Goal: Information Seeking & Learning: Learn about a topic

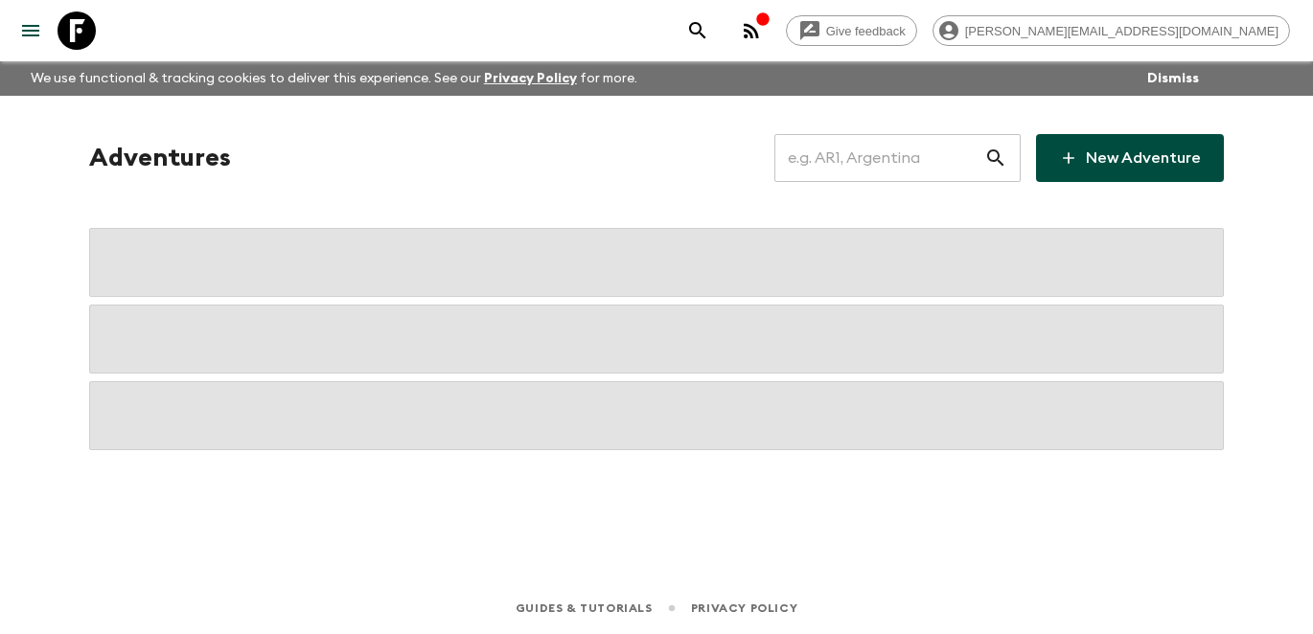
click at [884, 159] on input "text" at bounding box center [879, 158] width 210 height 54
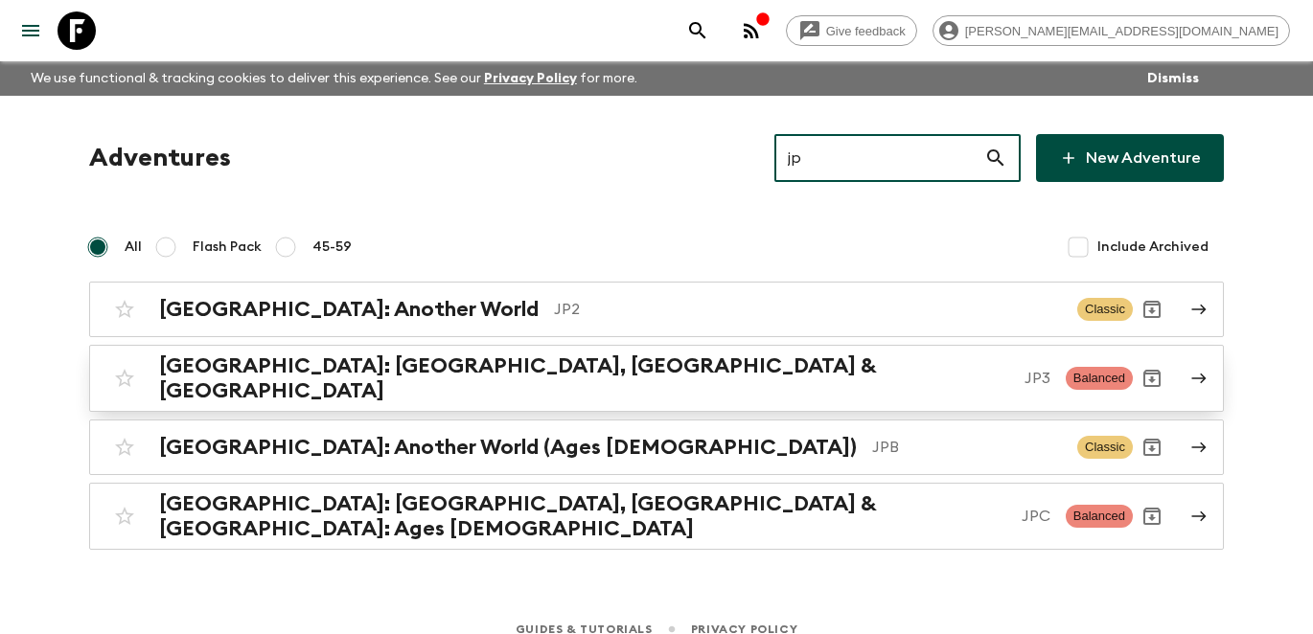
type input "jp"
click at [1025, 379] on p "JP3" at bounding box center [1038, 378] width 26 height 23
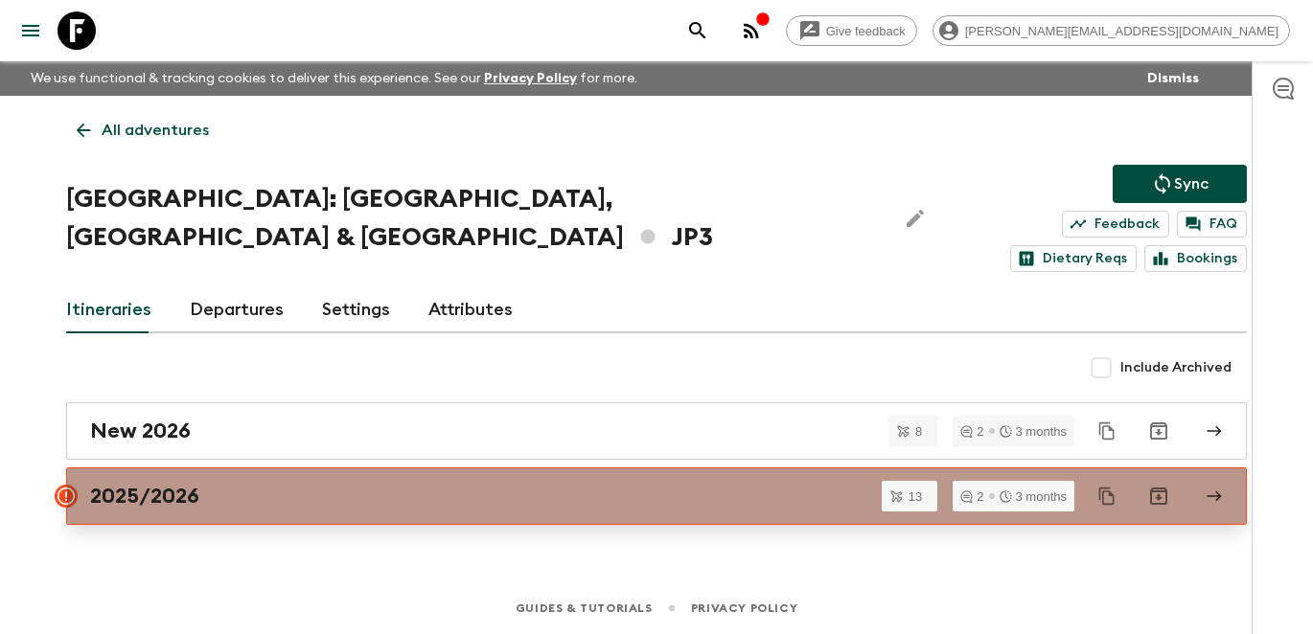
click at [647, 484] on div "2025/2026" at bounding box center [638, 496] width 1096 height 25
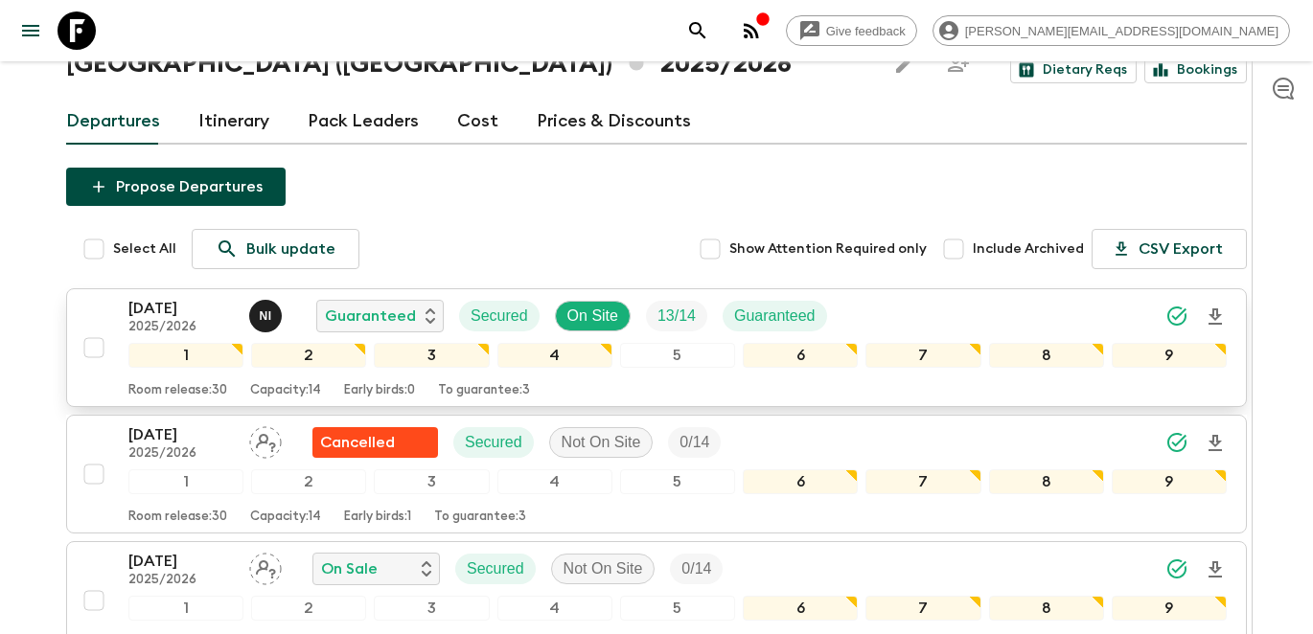
scroll to position [300, 0]
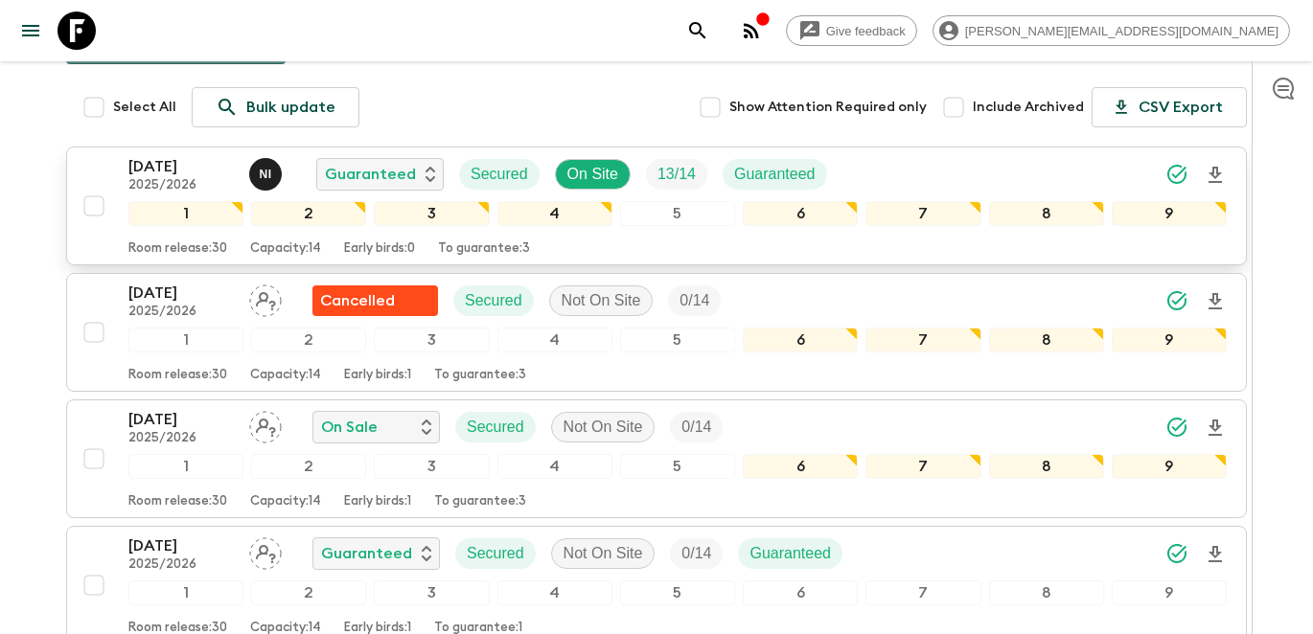
click at [93, 155] on div "[DATE] 2025/2026 N I Guaranteed Secured On Site 13 / 14 Guaranteed 1 2 3 4 5 6 …" at bounding box center [651, 206] width 1152 height 102
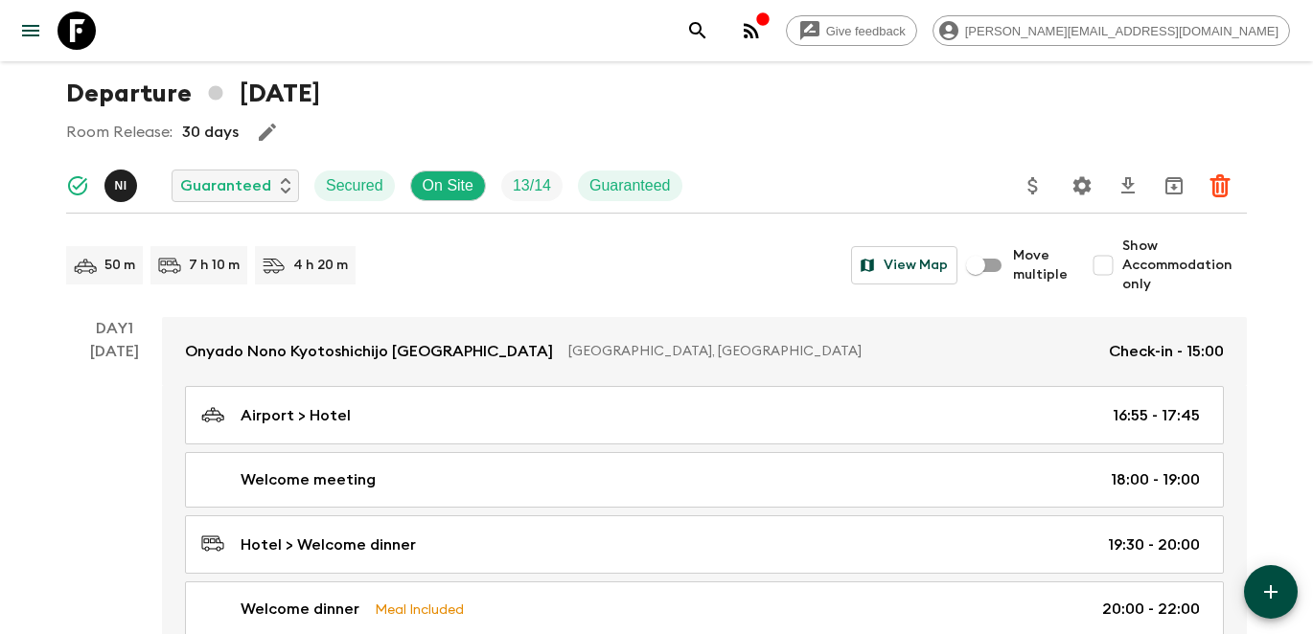
scroll to position [255, 0]
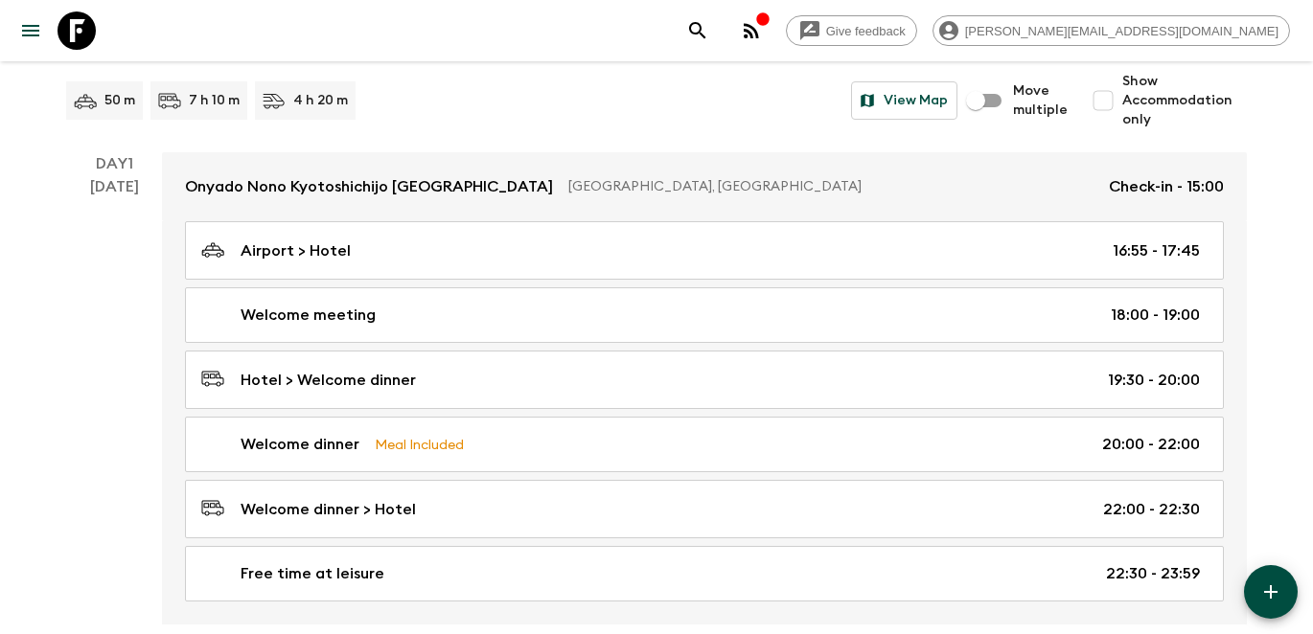
click at [1111, 103] on input "Show Accommodation only" at bounding box center [1103, 100] width 38 height 38
checkbox input "true"
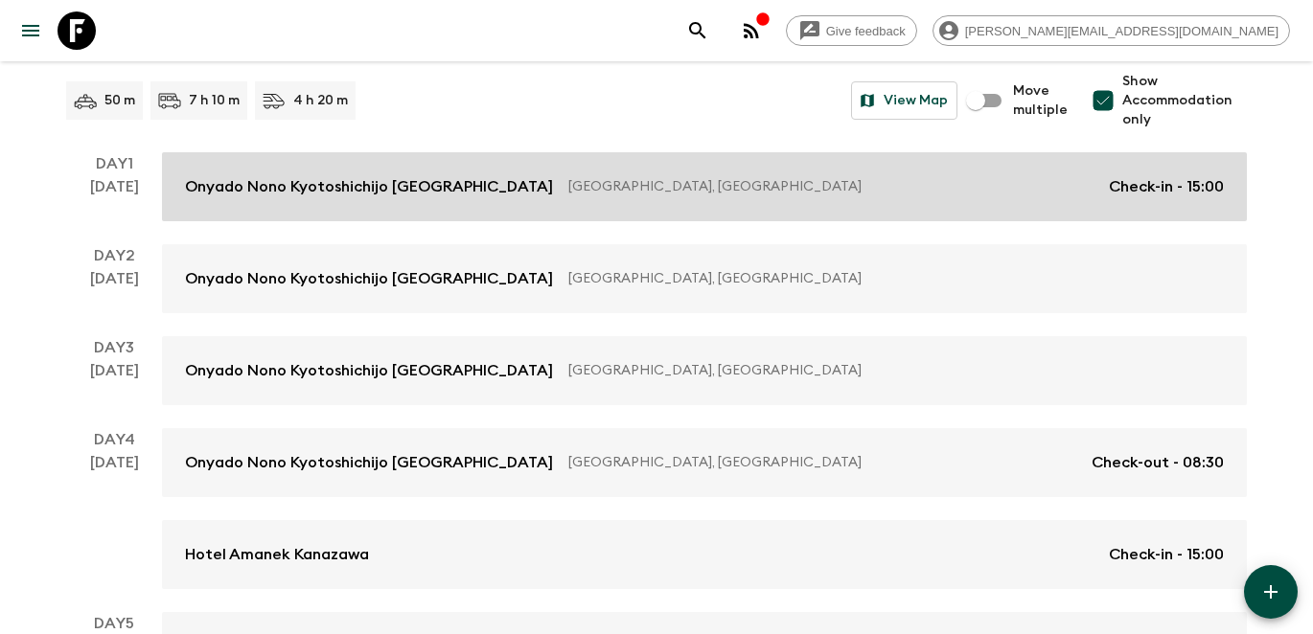
click at [841, 165] on link "Onyado Nono Kyotoshichijo [GEOGRAPHIC_DATA] [GEOGRAPHIC_DATA], [GEOGRAPHIC_DATA…" at bounding box center [704, 186] width 1085 height 69
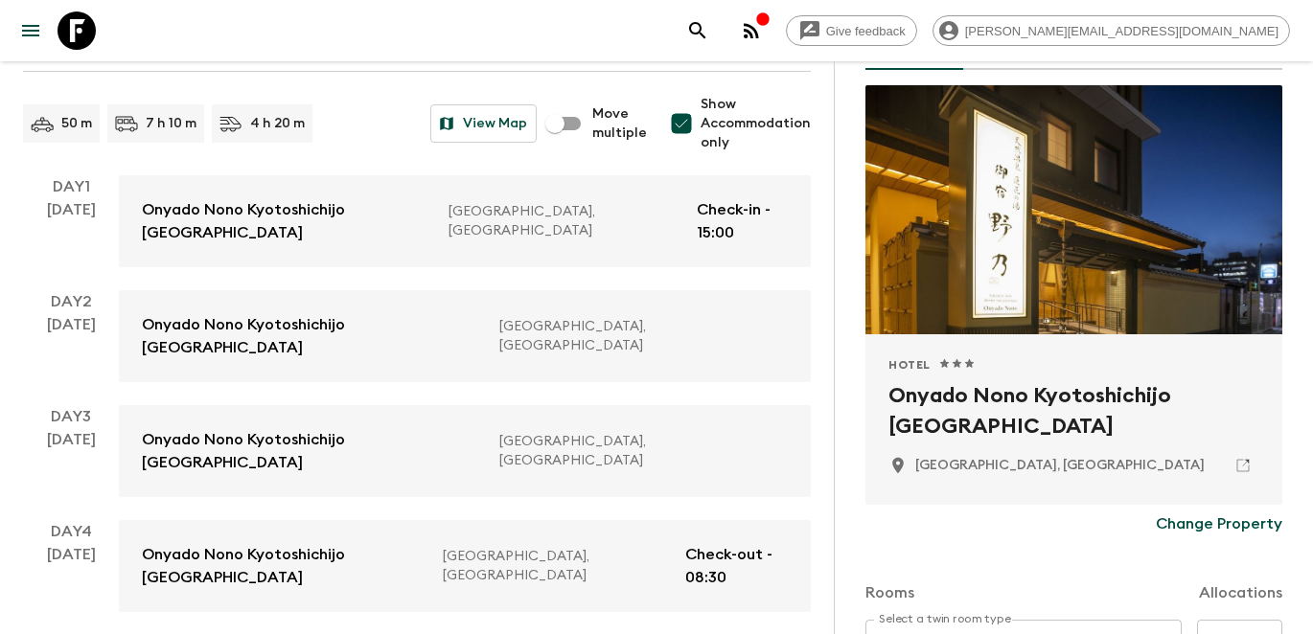
scroll to position [121, 0]
drag, startPoint x: 1013, startPoint y: 435, endPoint x: 889, endPoint y: 400, distance: 128.6
click at [889, 400] on h2 "Onyado Nono Kyotoshichijo [GEOGRAPHIC_DATA]" at bounding box center [1073, 411] width 371 height 61
copy h2 "Onyado Nono Kyotoshichijo [GEOGRAPHIC_DATA]"
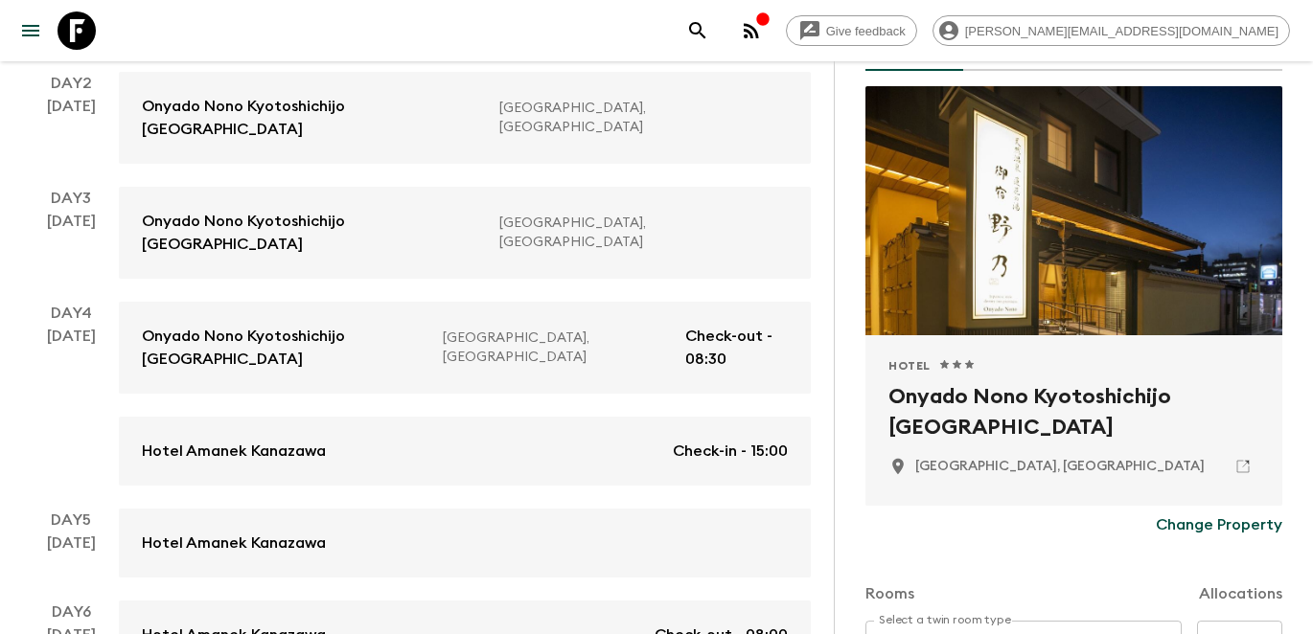
scroll to position [0, 0]
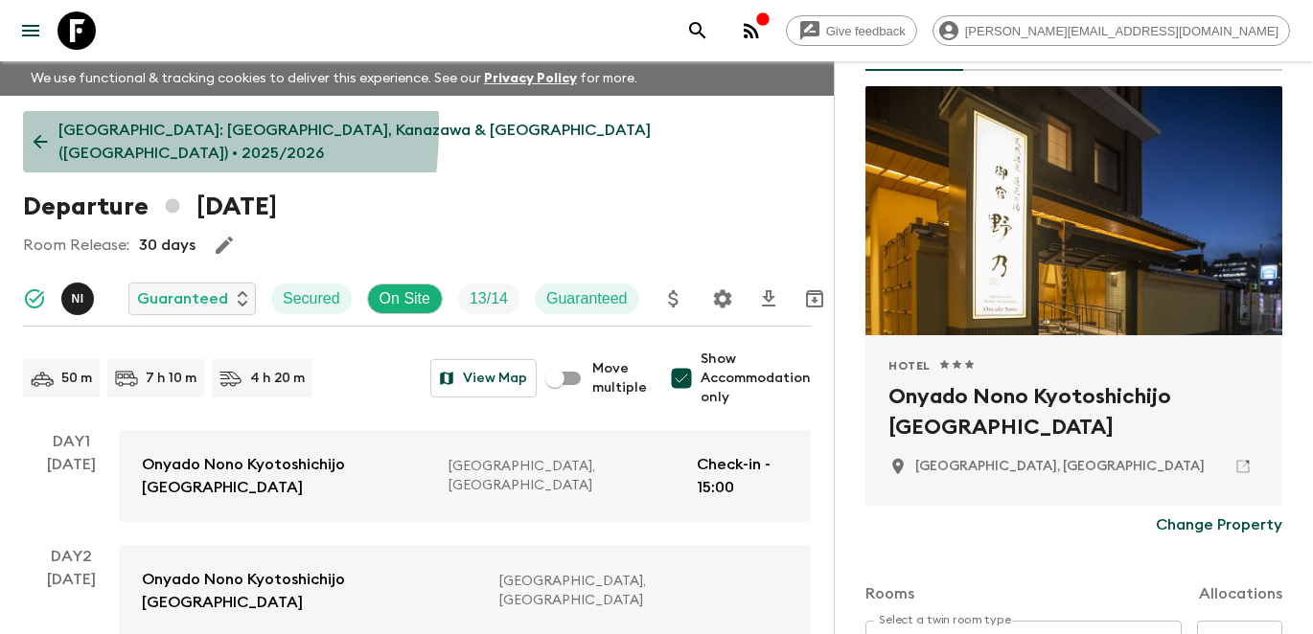
click at [39, 131] on icon at bounding box center [40, 141] width 21 height 21
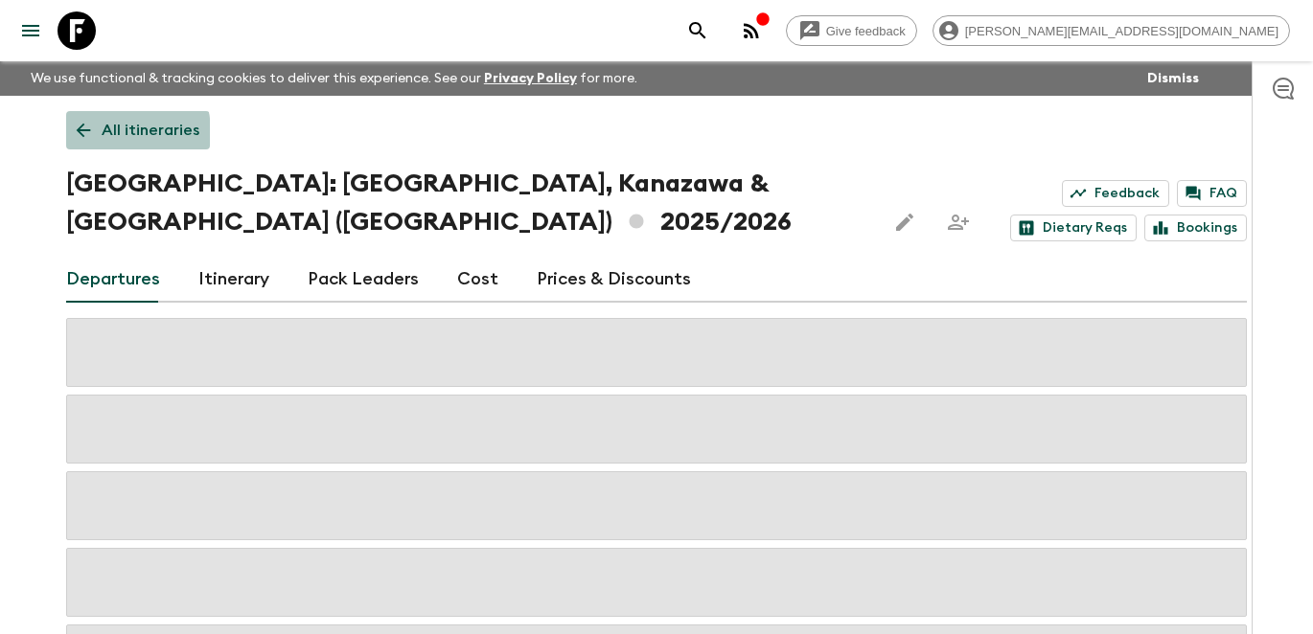
click at [91, 133] on icon at bounding box center [83, 130] width 21 height 21
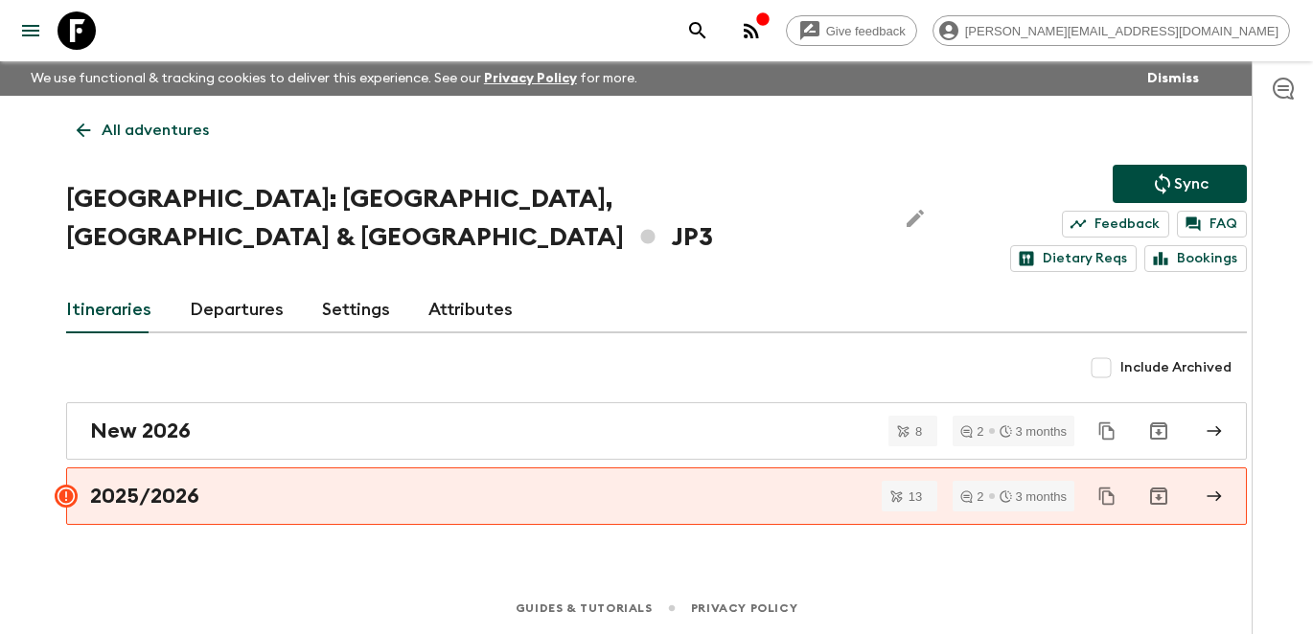
click at [81, 130] on icon at bounding box center [84, 131] width 14 height 14
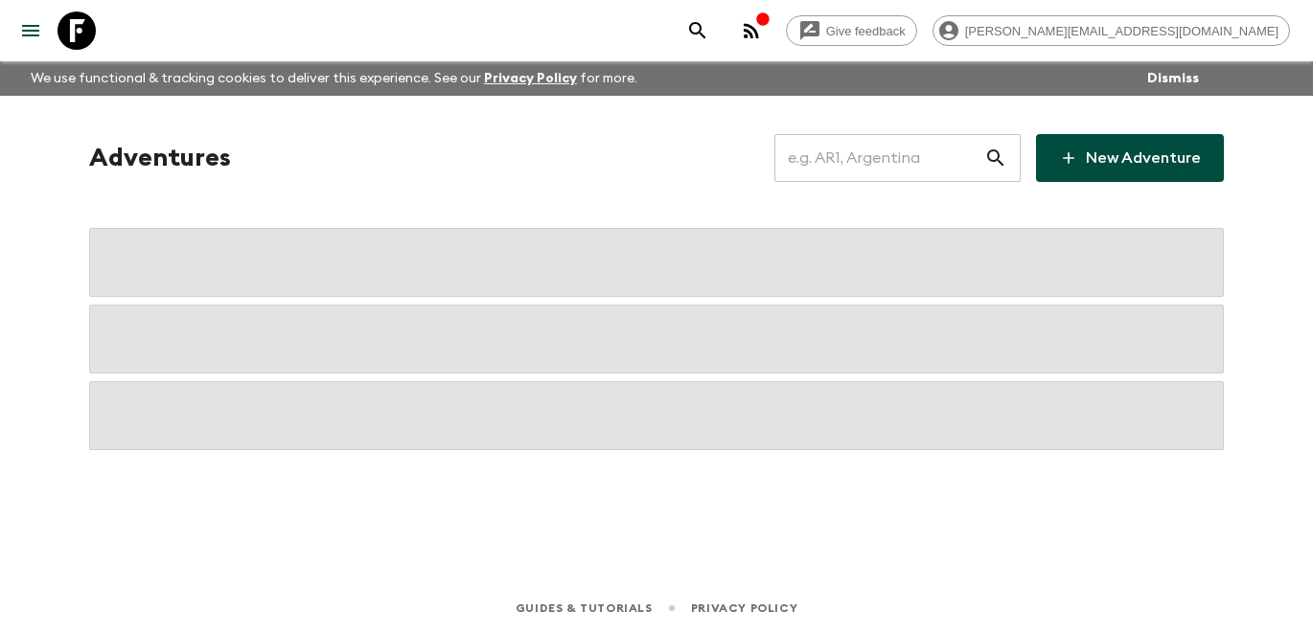
click at [877, 167] on input "text" at bounding box center [879, 158] width 210 height 54
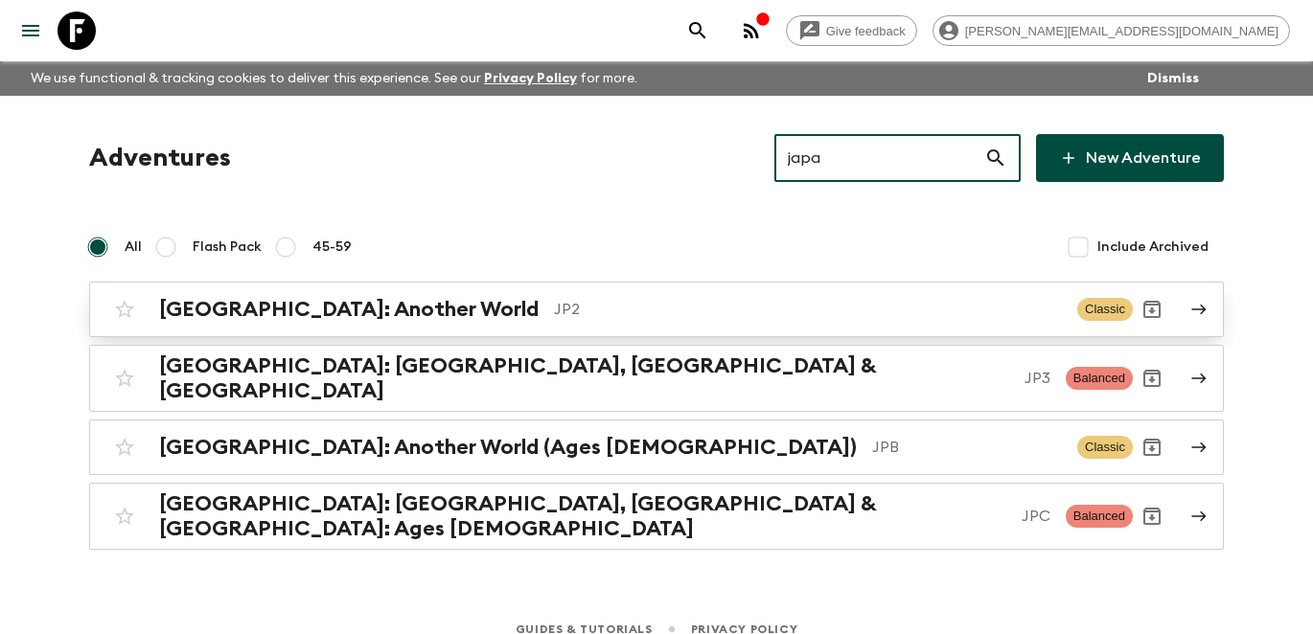
type input "japa"
click at [718, 324] on div "[GEOGRAPHIC_DATA]: Another World JP2 Classic" at bounding box center [618, 309] width 1027 height 38
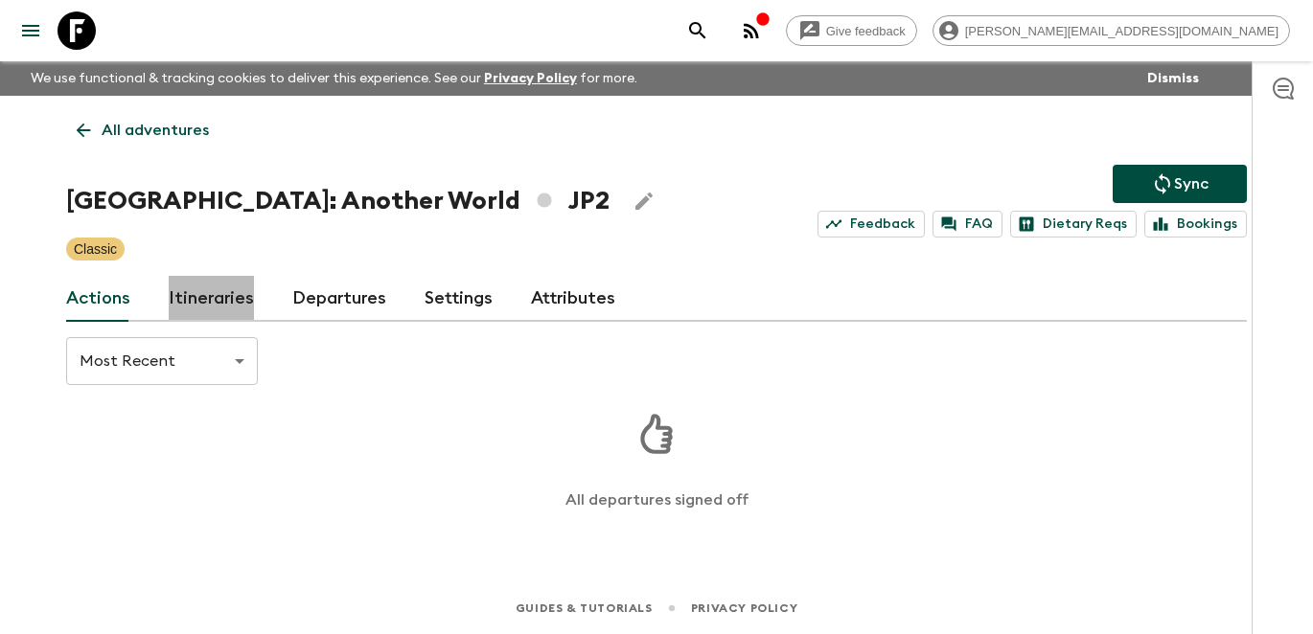
click at [221, 300] on link "Itineraries" at bounding box center [211, 299] width 85 height 46
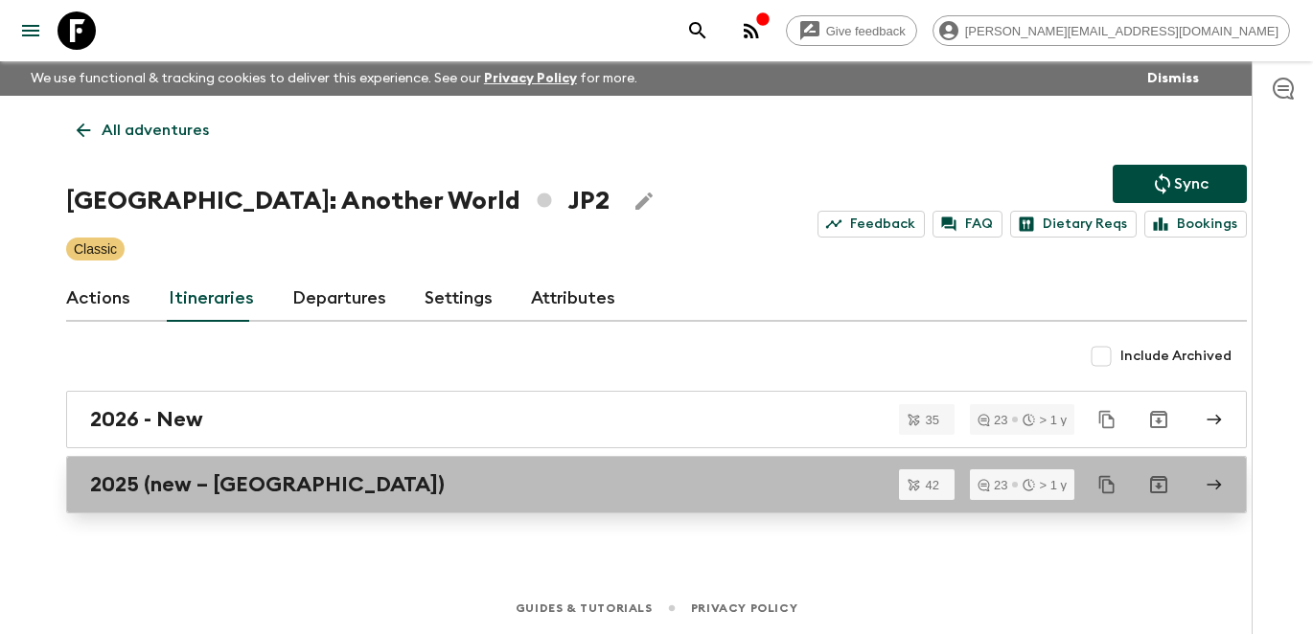
click at [334, 488] on div "2025 (new – [GEOGRAPHIC_DATA])" at bounding box center [638, 484] width 1096 height 25
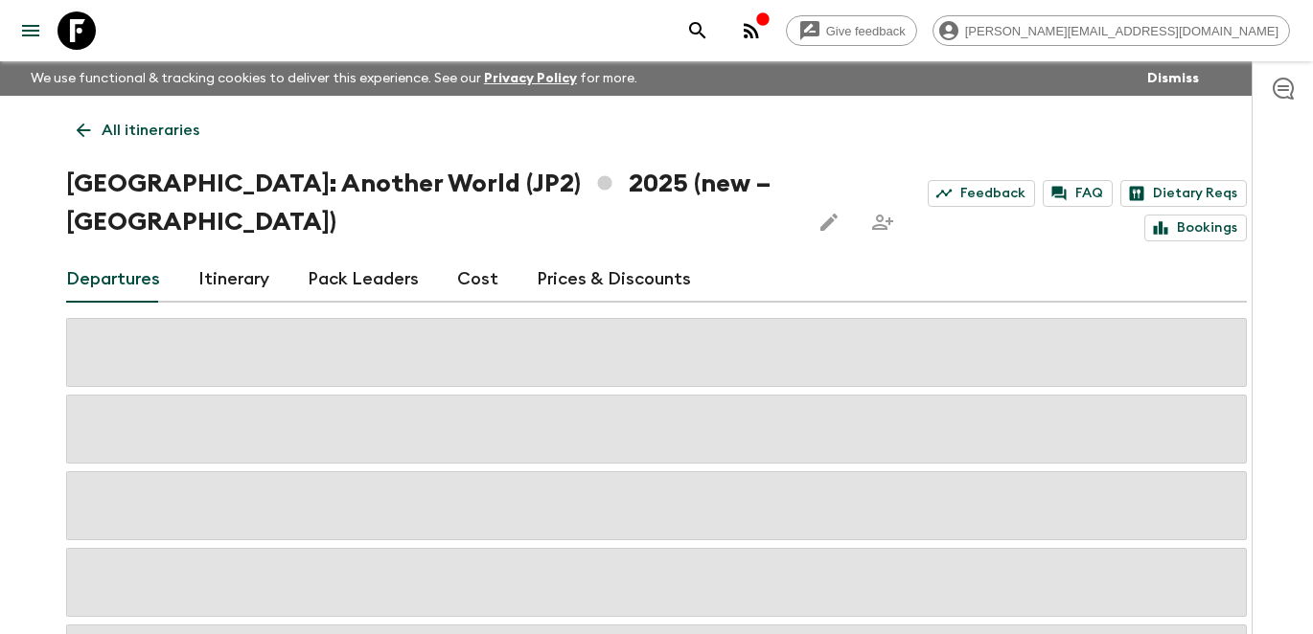
click at [238, 257] on link "Itinerary" at bounding box center [233, 280] width 71 height 46
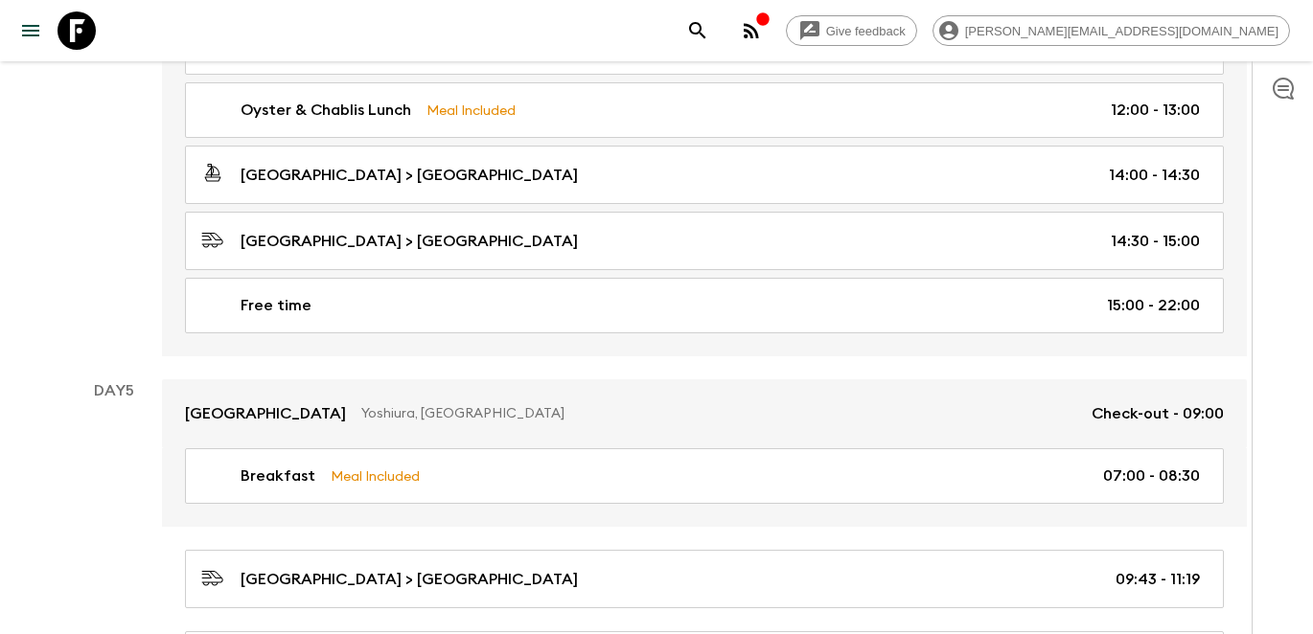
scroll to position [2510, 0]
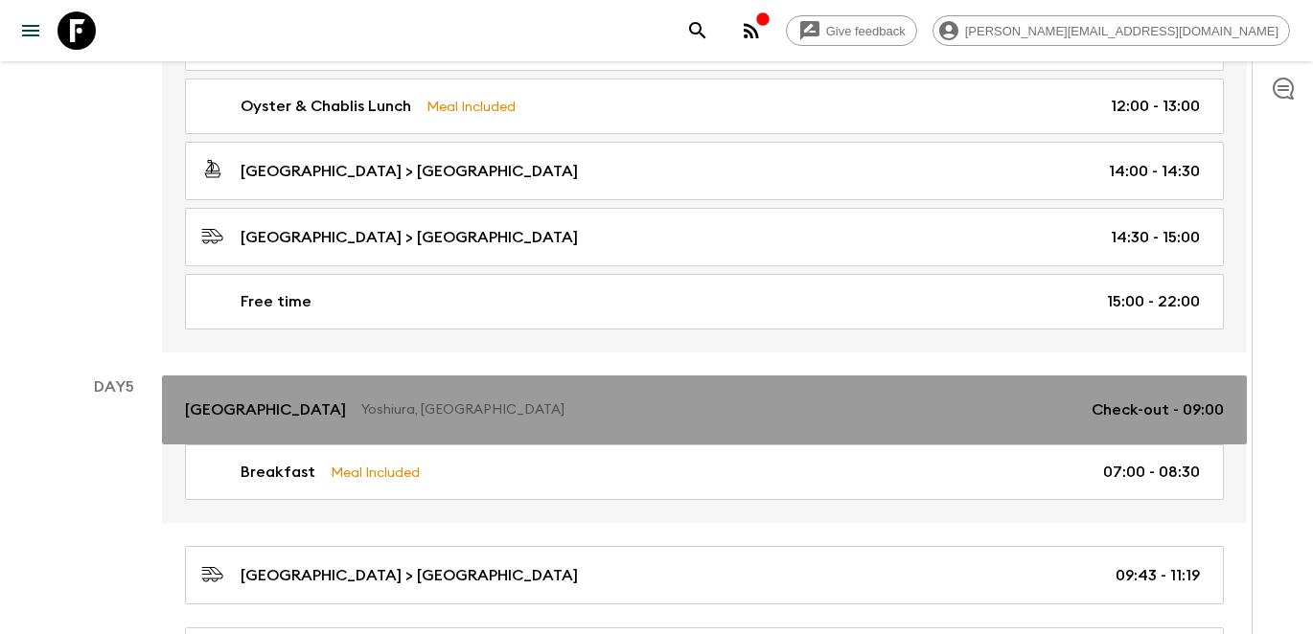
click at [531, 389] on link "Hotel Intergate [GEOGRAPHIC_DATA], [GEOGRAPHIC_DATA] Check-out - 09:00" at bounding box center [704, 410] width 1085 height 69
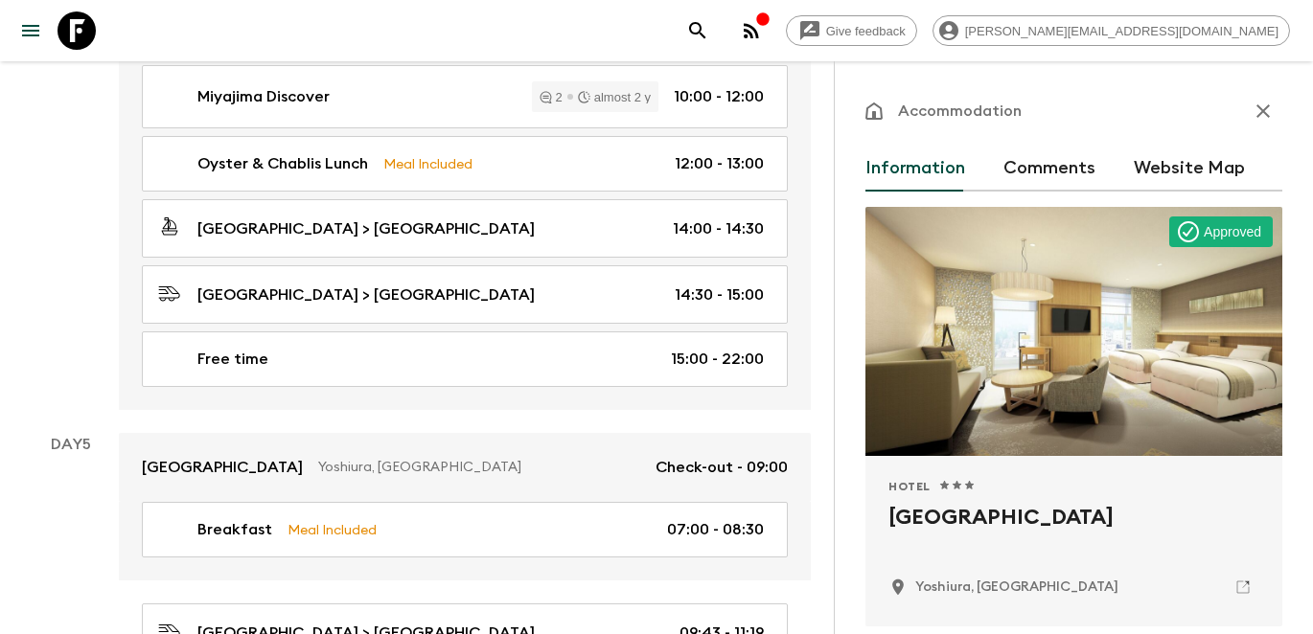
drag, startPoint x: 1172, startPoint y: 532, endPoint x: 887, endPoint y: 513, distance: 285.3
click at [888, 513] on h2 "[GEOGRAPHIC_DATA]" at bounding box center [1073, 532] width 371 height 61
copy h2 "[GEOGRAPHIC_DATA]"
